Goal: Information Seeking & Learning: Learn about a topic

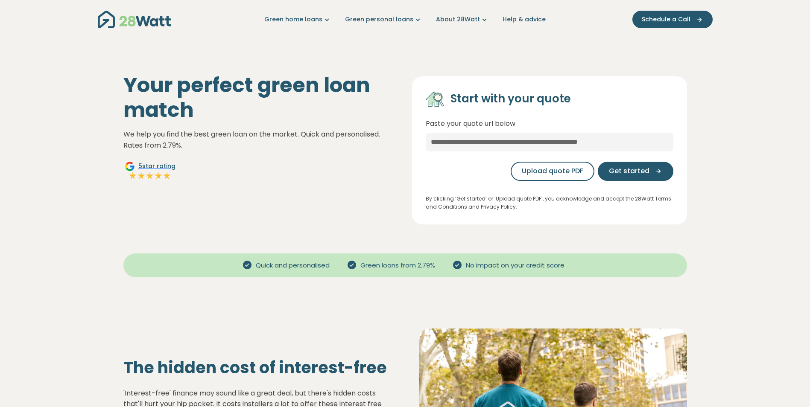
click at [131, 12] on img "Main navigation" at bounding box center [134, 20] width 73 height 18
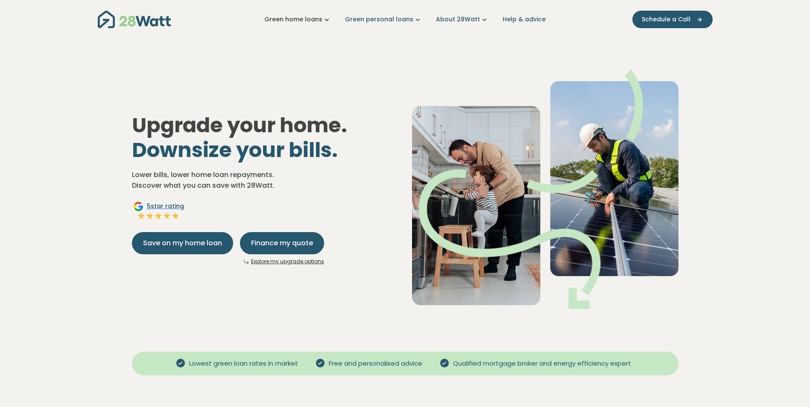
click at [312, 21] on link "Green home loans" at bounding box center [297, 19] width 67 height 9
click at [358, 15] on link "Green personal loans" at bounding box center [383, 19] width 77 height 9
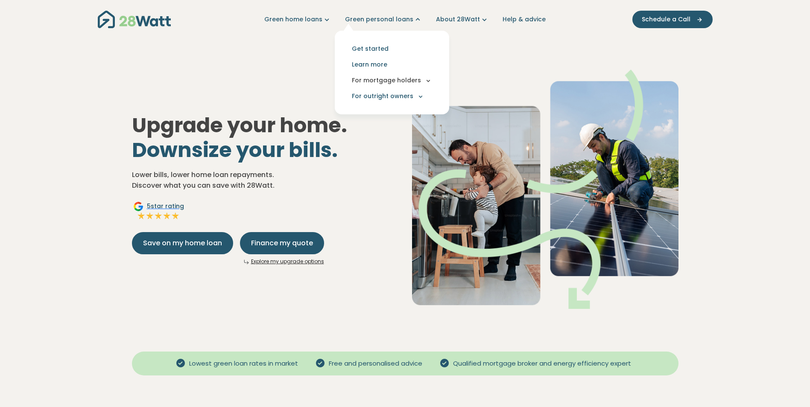
click at [393, 77] on button "For mortgage holders" at bounding box center [392, 81] width 101 height 16
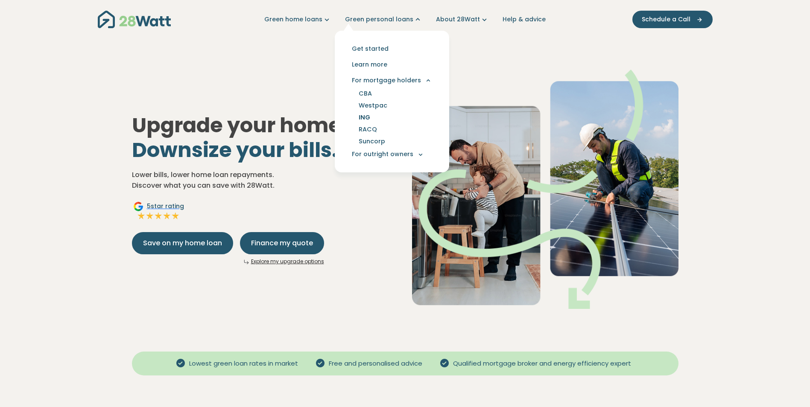
click at [365, 115] on link "ING" at bounding box center [365, 117] width 32 height 12
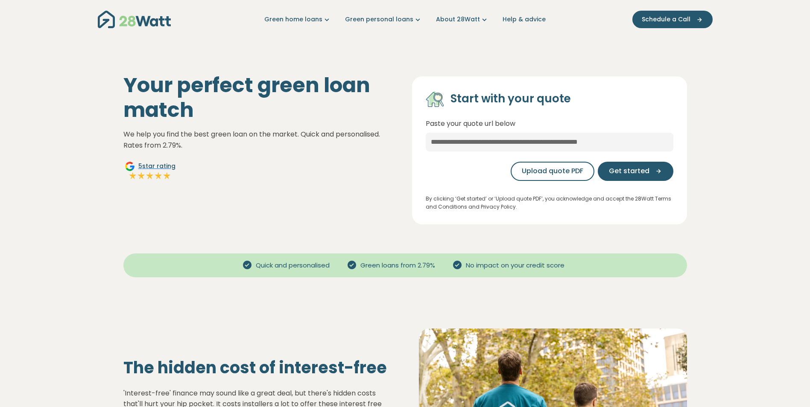
click at [149, 27] on img "Main navigation" at bounding box center [134, 20] width 73 height 18
